Goal: Task Accomplishment & Management: Manage account settings

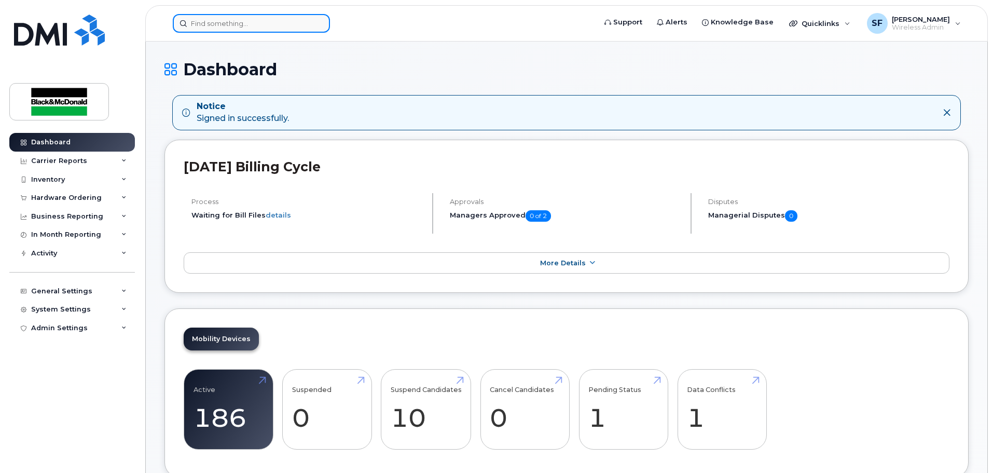
click at [214, 24] on input at bounding box center [251, 23] width 157 height 19
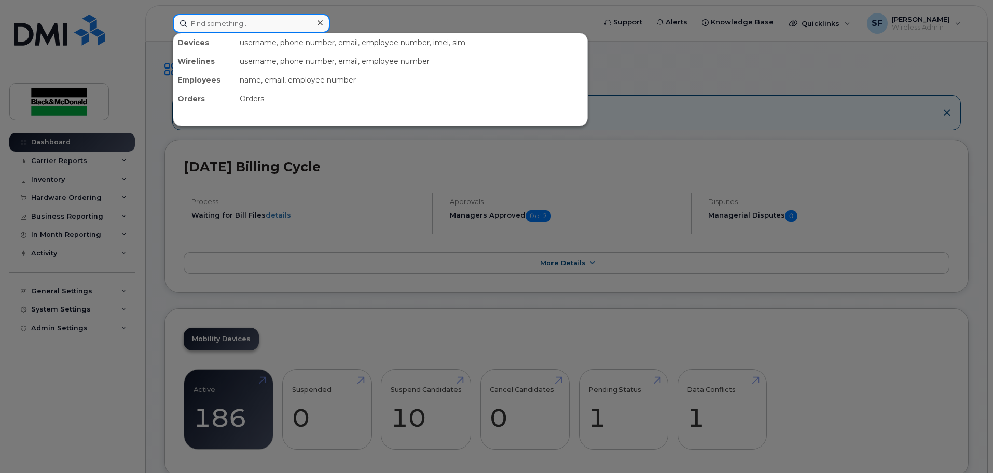
paste input "[PERSON_NAME] [PERSON_NAME]"
type input "[PERSON_NAME] [PERSON_NAME]"
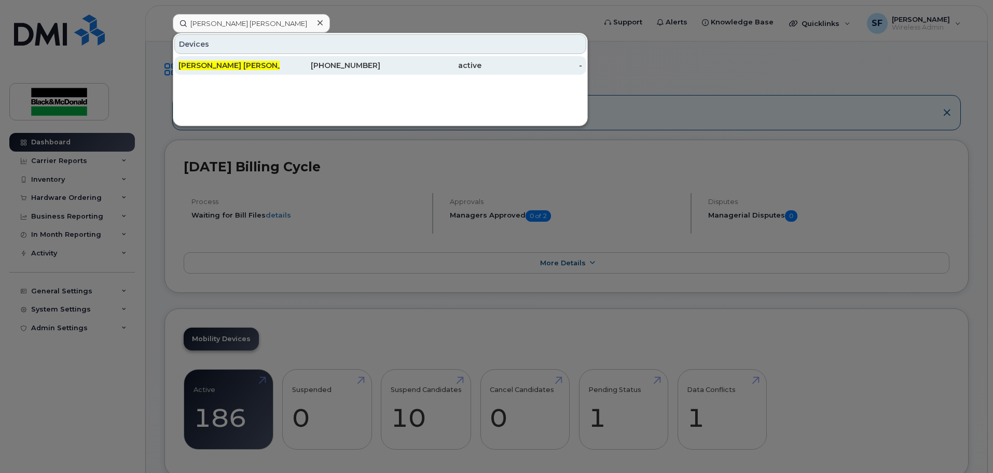
click at [201, 69] on span "[PERSON_NAME] [PERSON_NAME]" at bounding box center [243, 65] width 128 height 9
click at [202, 69] on span "[PERSON_NAME] [PERSON_NAME]" at bounding box center [243, 65] width 128 height 9
click at [239, 66] on span "[PERSON_NAME] [PERSON_NAME]" at bounding box center [243, 65] width 128 height 9
click at [354, 65] on div "365-384-6863" at bounding box center [330, 65] width 101 height 10
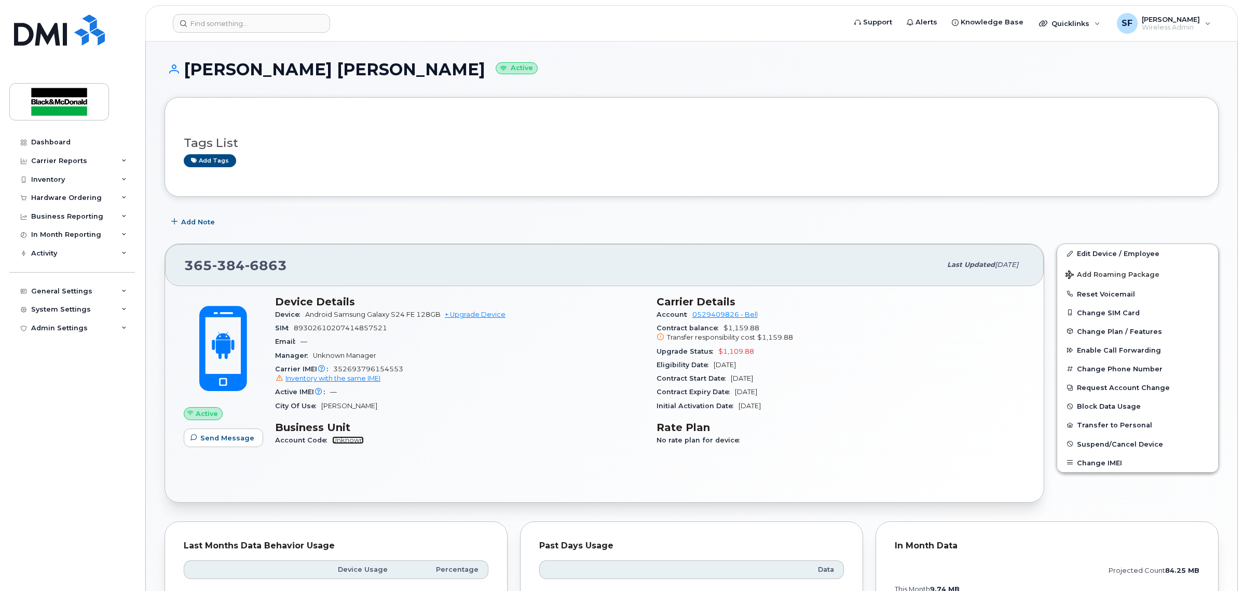
click at [341, 441] on link "Unknown" at bounding box center [348, 440] width 32 height 8
click at [1106, 252] on link "Edit Device / Employee" at bounding box center [1137, 253] width 161 height 19
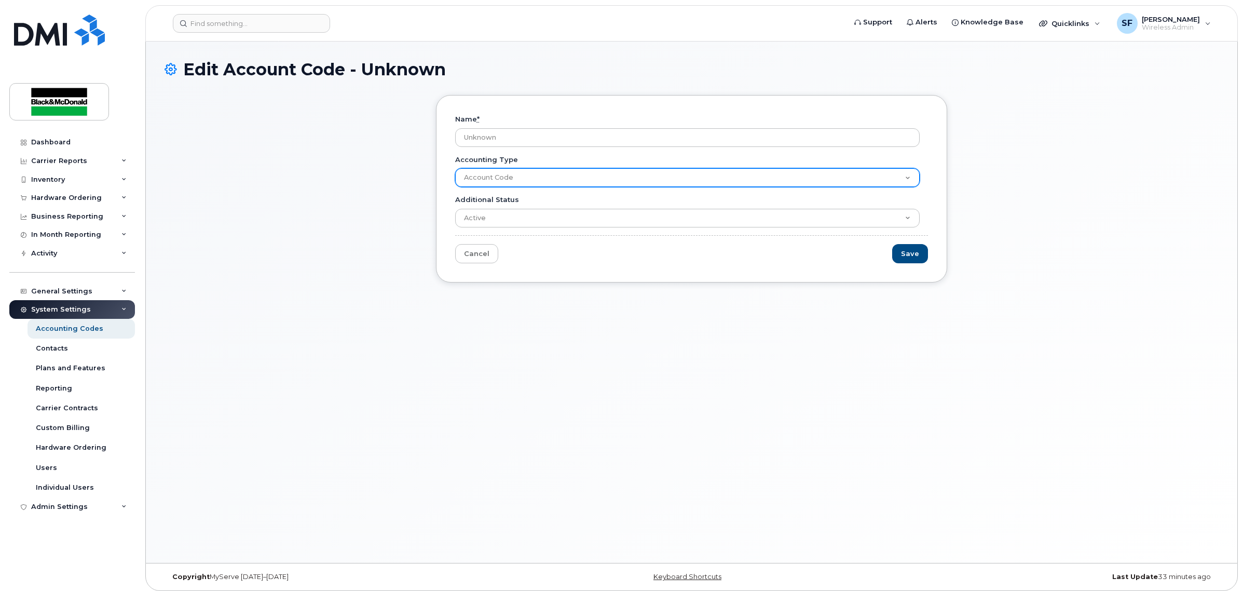
click at [497, 175] on select "Account Code" at bounding box center [687, 177] width 465 height 19
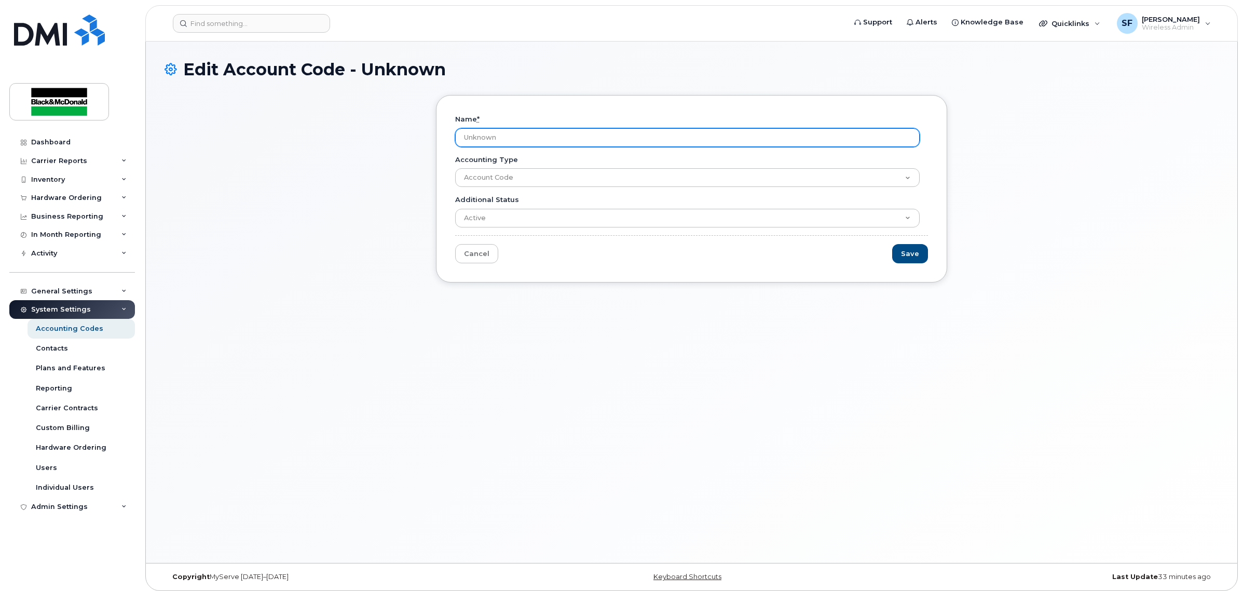
click at [496, 140] on input "Unknown" at bounding box center [687, 137] width 465 height 19
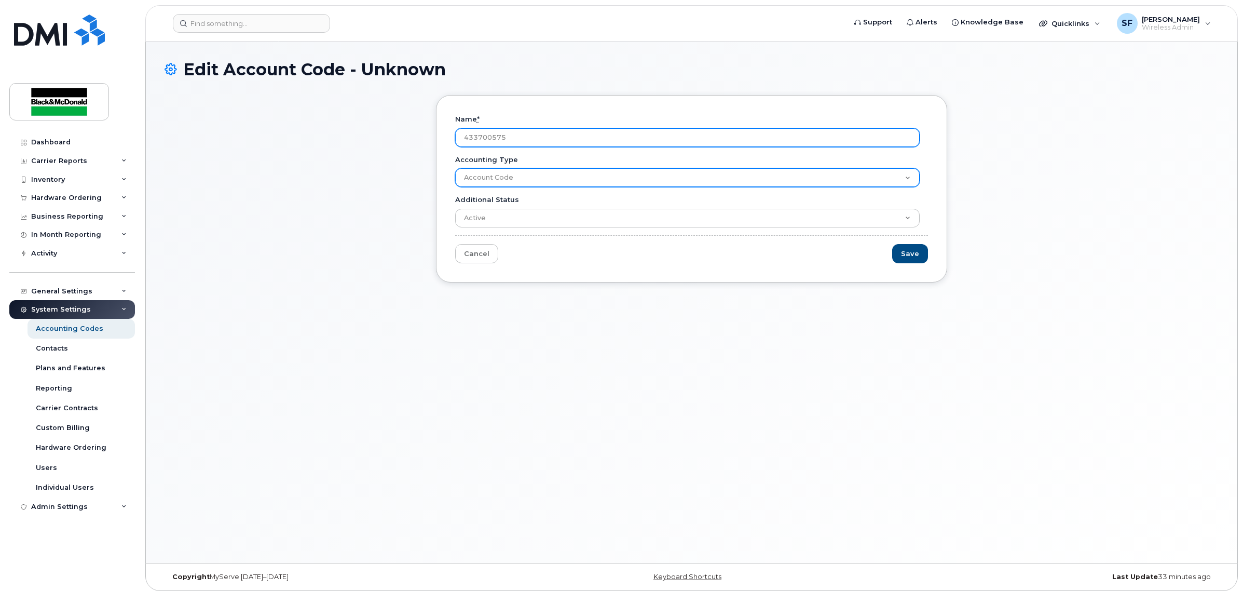
type input "433700575.4608403.14150.49410"
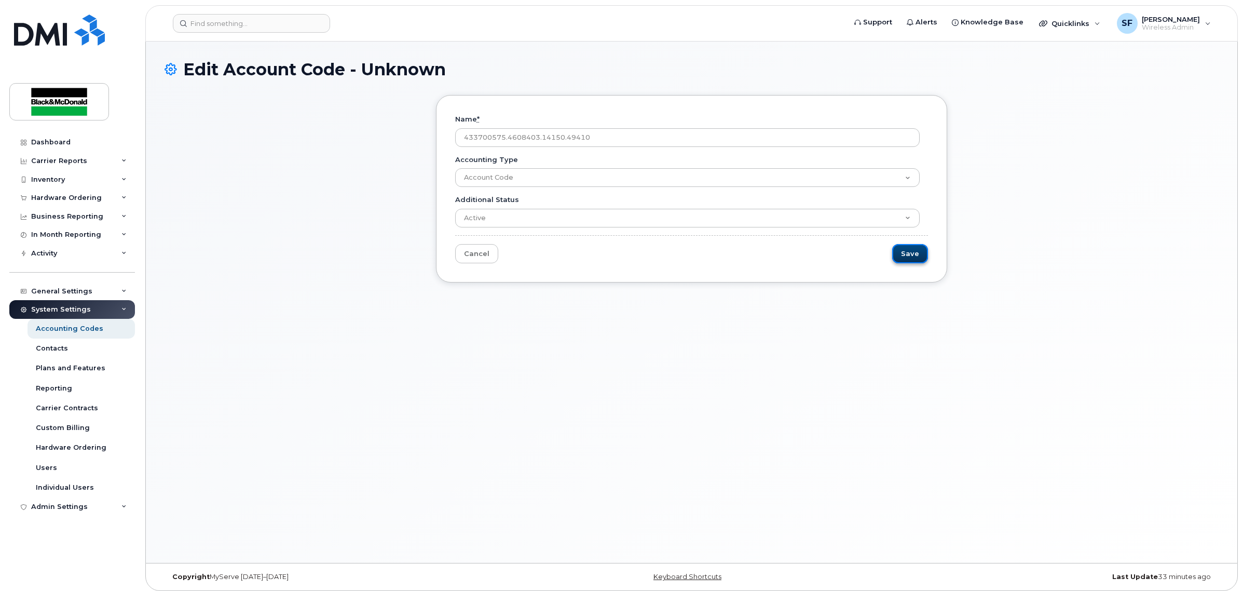
click at [904, 248] on input "Save" at bounding box center [910, 253] width 36 height 19
type input "Save"
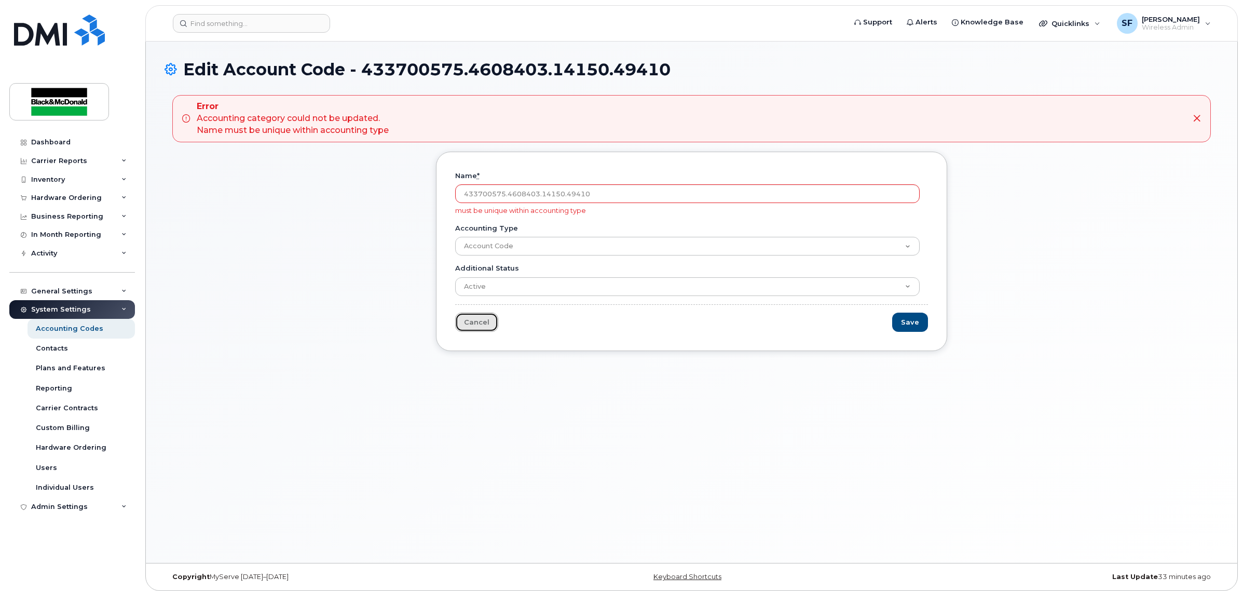
click at [468, 328] on link "Cancel" at bounding box center [476, 321] width 43 height 19
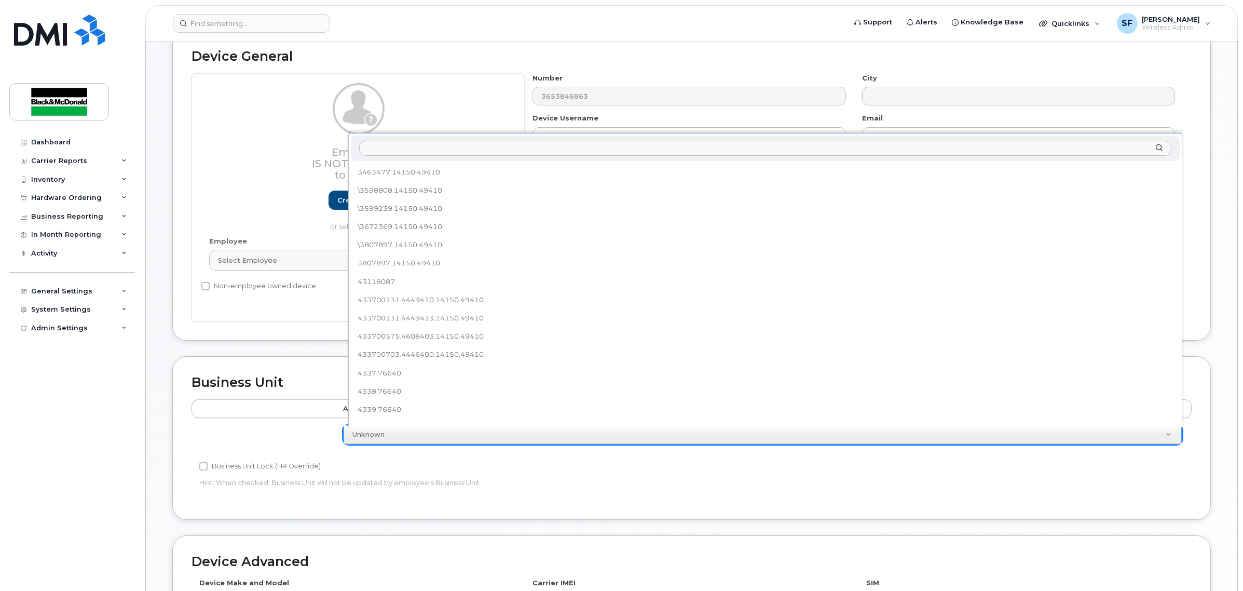
scroll to position [103, 0]
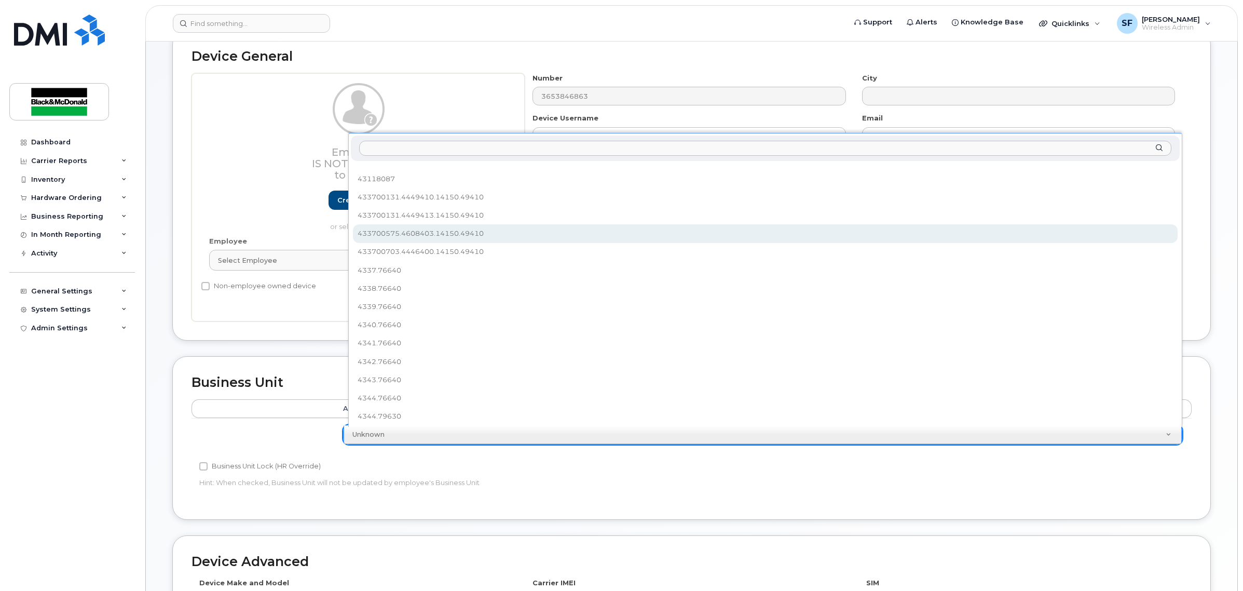
select select "34470607"
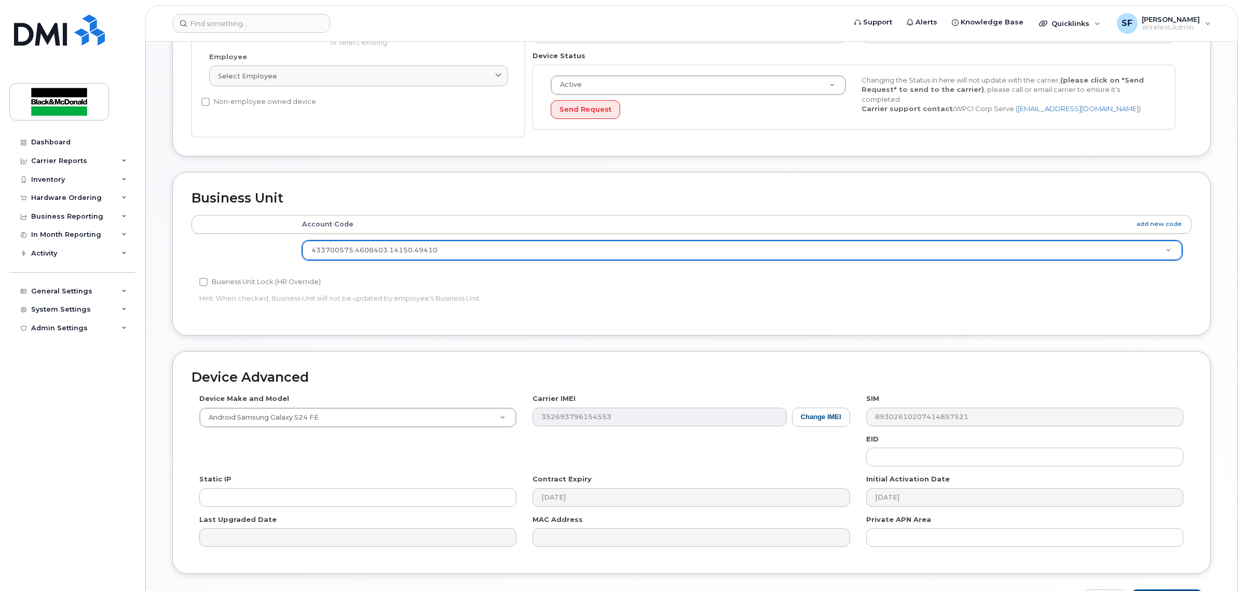
scroll to position [321, 0]
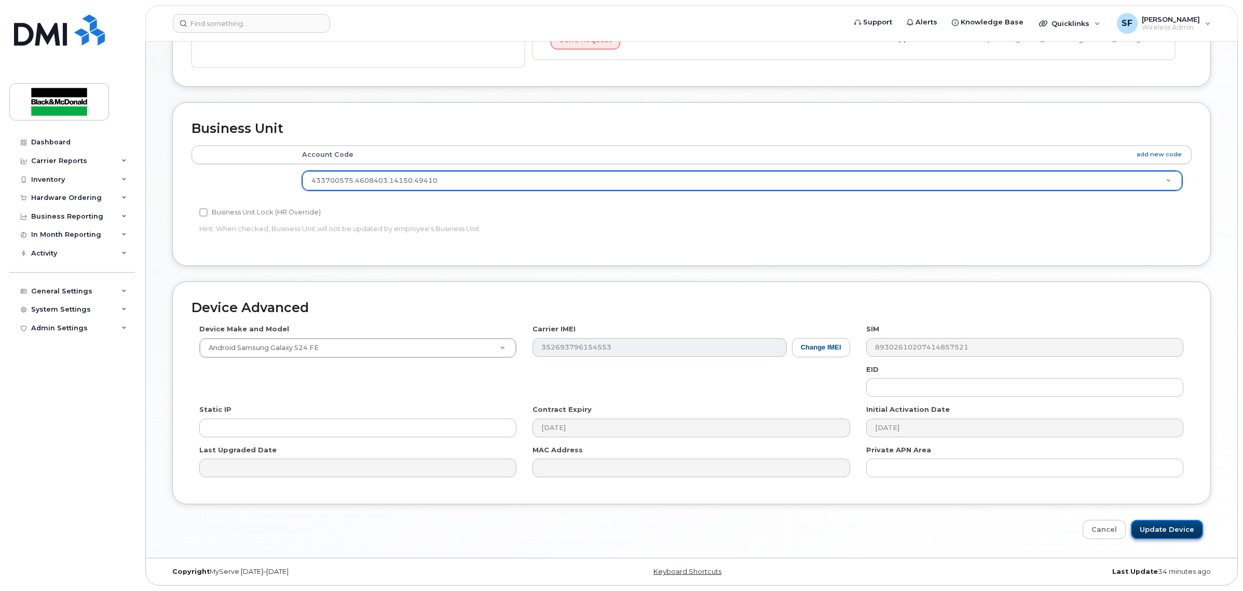
click at [1156, 527] on input "Update Device" at bounding box center [1167, 529] width 72 height 19
type input "Saving..."
